Goal: Navigation & Orientation: Find specific page/section

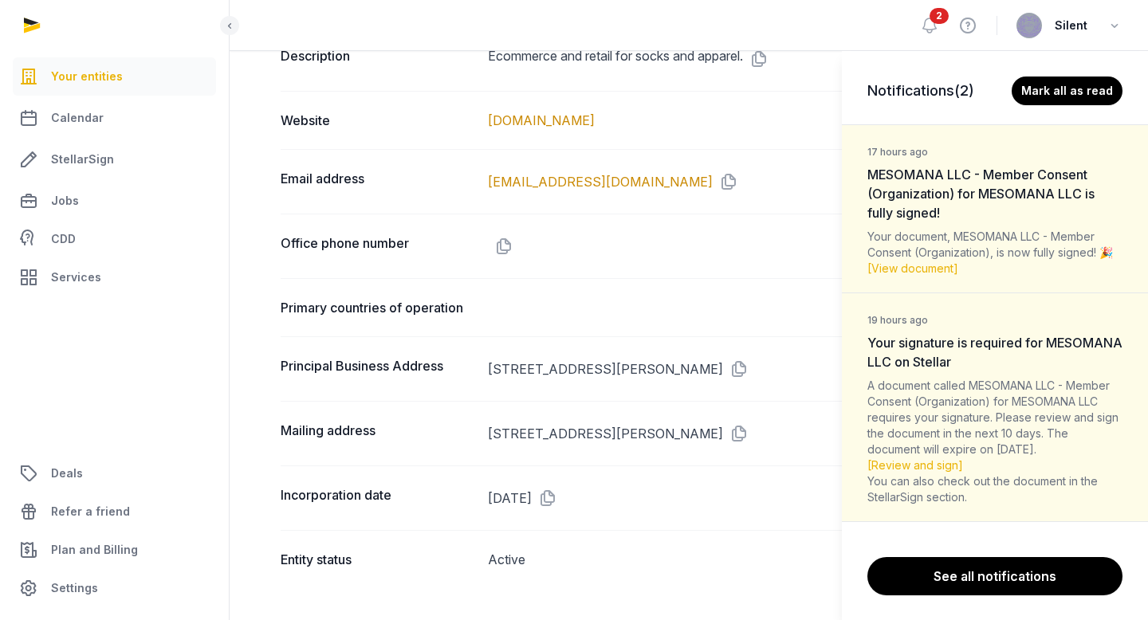
click at [934, 25] on div "Notifications (2) [PERSON_NAME] all as read 17 hours ago MESOMANA LLC - Member …" at bounding box center [574, 310] width 1148 height 620
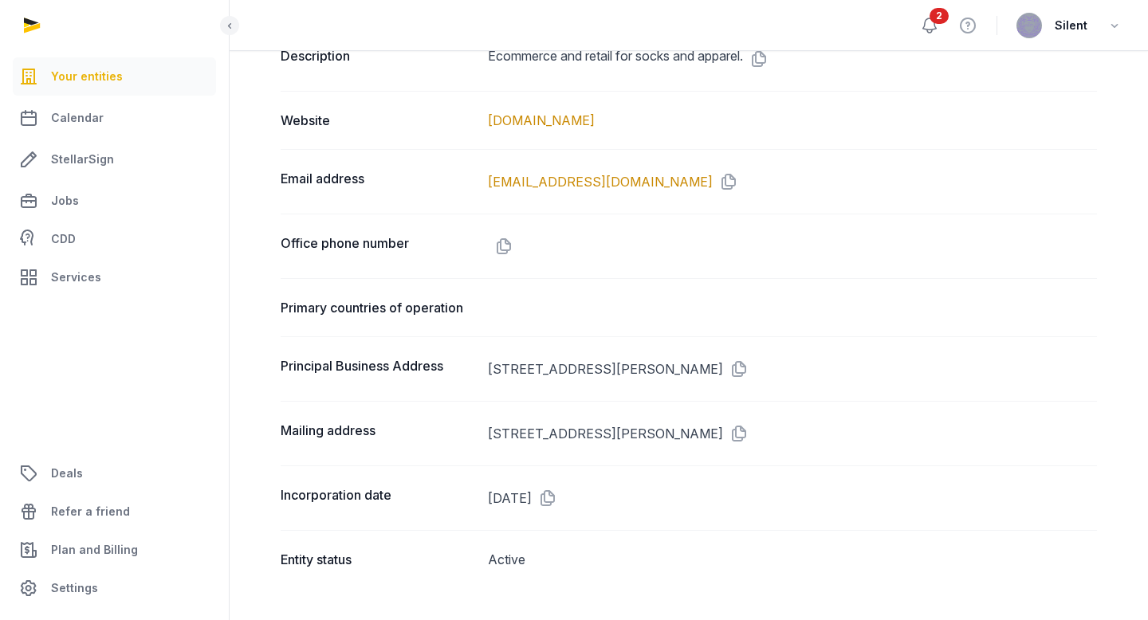
click at [934, 28] on icon at bounding box center [929, 25] width 19 height 19
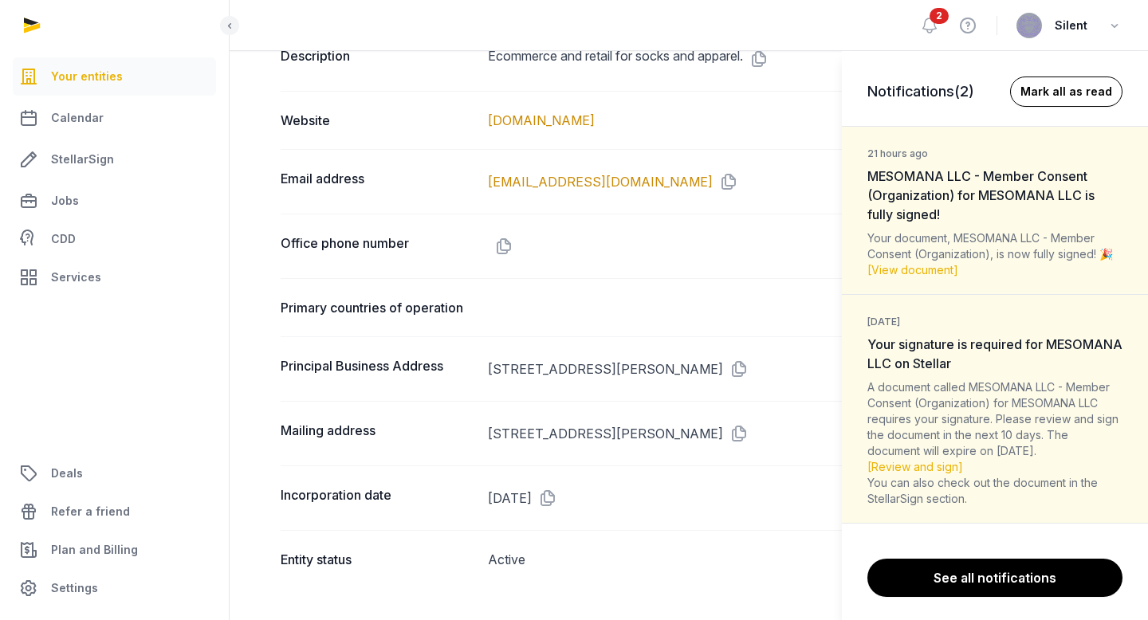
click at [1076, 90] on button "Mark all as read" at bounding box center [1066, 92] width 112 height 30
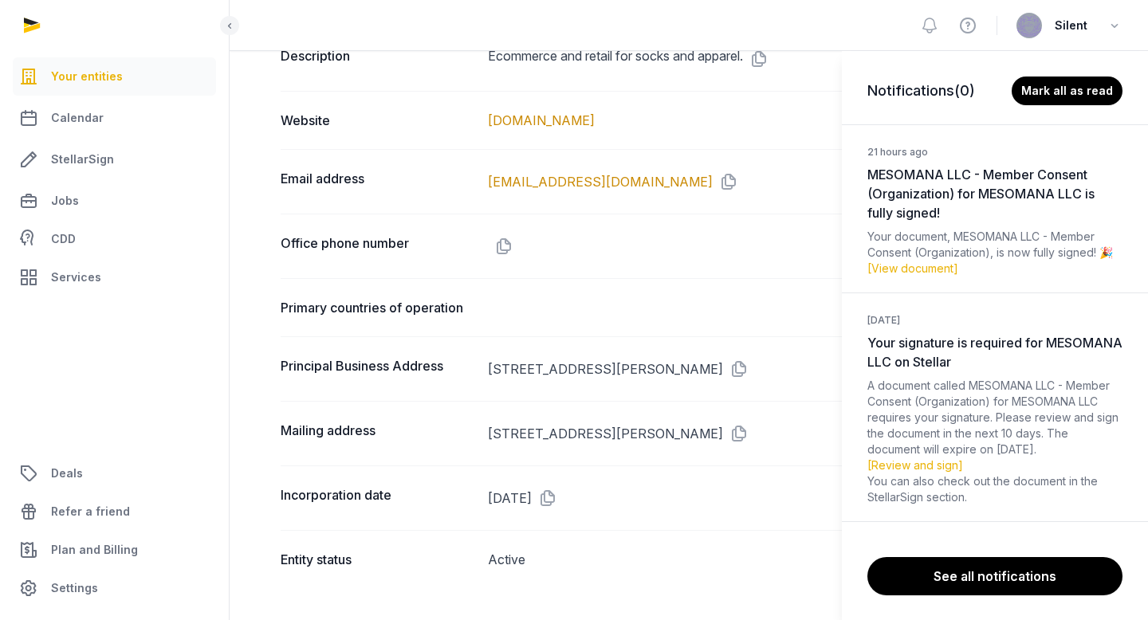
click at [772, 11] on div "Notifications (0) [PERSON_NAME] all as read 21 hours ago MESOMANA LLC - Member …" at bounding box center [574, 310] width 1148 height 620
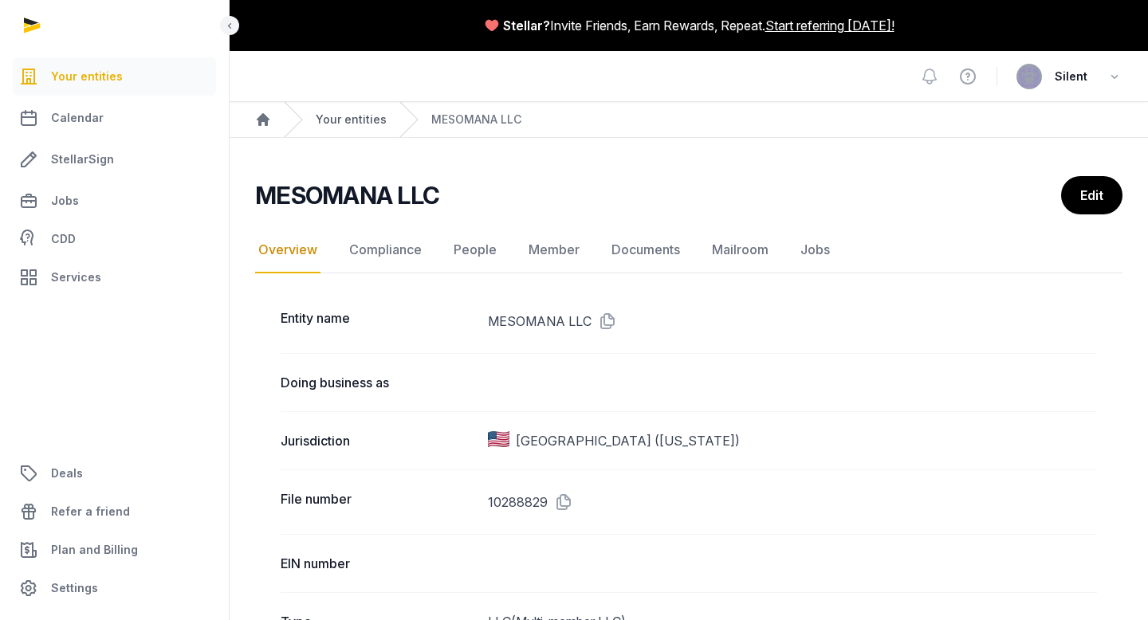
click at [345, 117] on link "Your entities" at bounding box center [351, 120] width 71 height 16
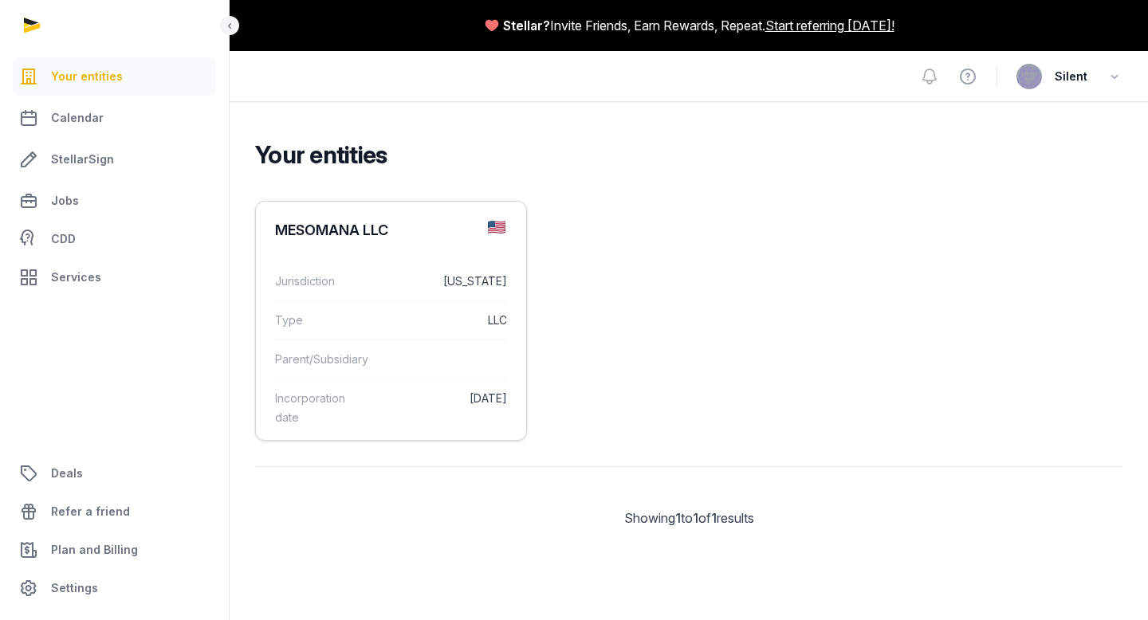
click at [404, 350] on dd at bounding box center [444, 359] width 127 height 19
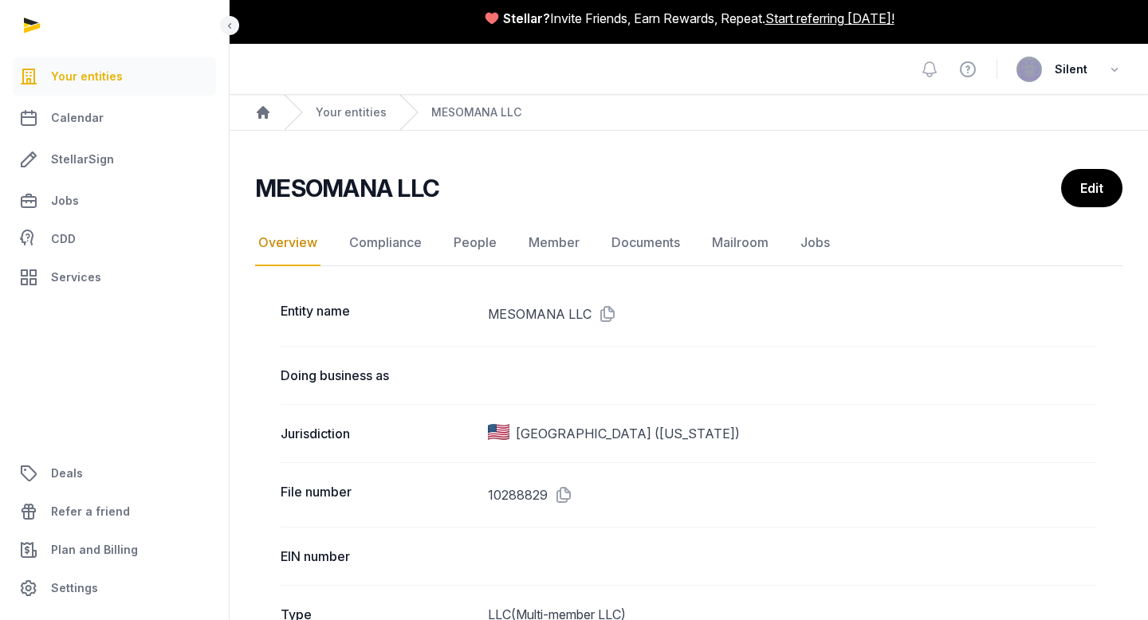
scroll to position [3, 0]
